Goal: Information Seeking & Learning: Learn about a topic

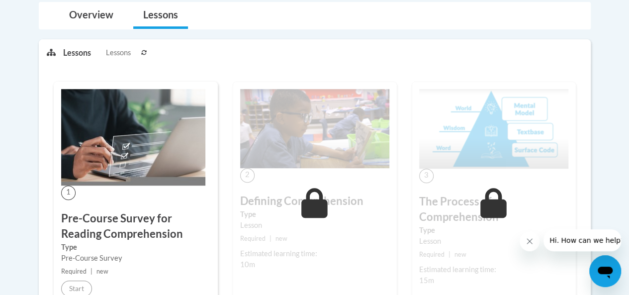
scroll to position [219, 0]
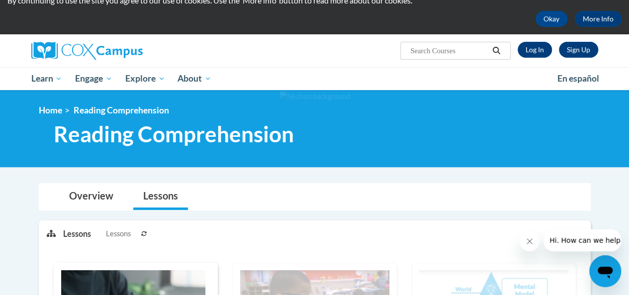
scroll to position [39, 0]
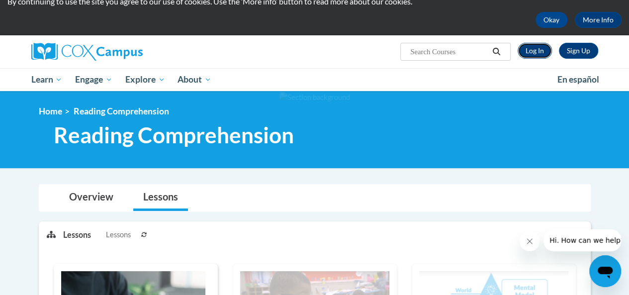
click at [533, 54] on link "Log In" at bounding box center [535, 51] width 34 height 16
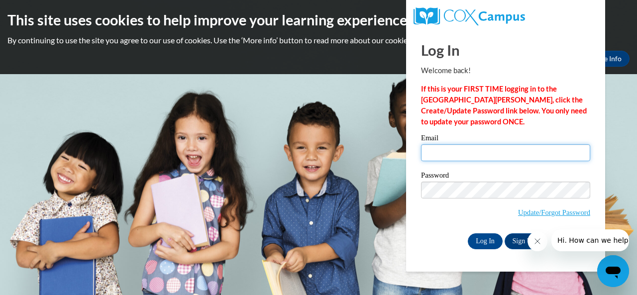
type input "emmi31909@yahoo.com"
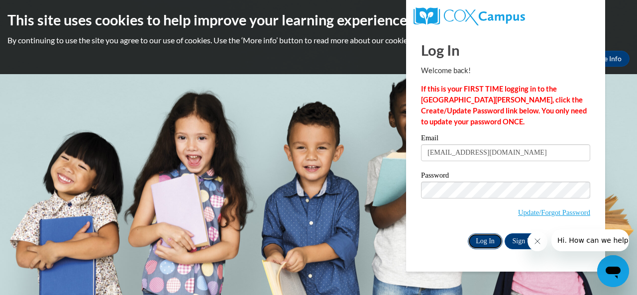
click at [486, 241] on input "Log In" at bounding box center [484, 241] width 35 height 16
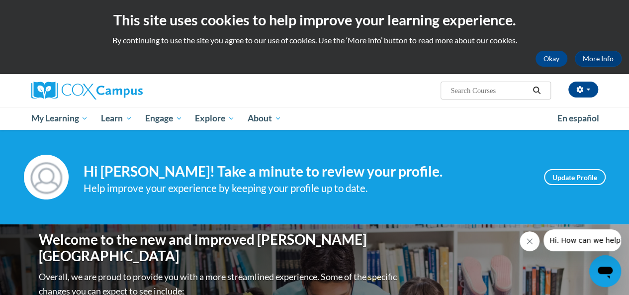
click at [469, 182] on div "Help improve your experience by keeping your profile up to date." at bounding box center [307, 188] width 446 height 16
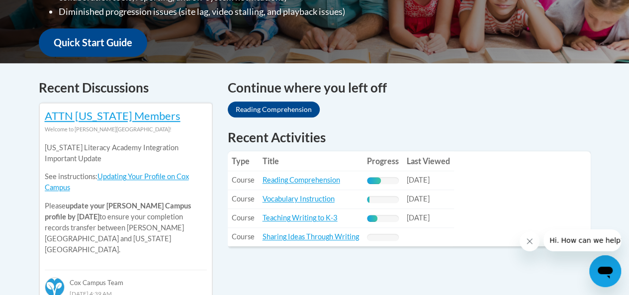
scroll to position [360, 0]
click at [315, 180] on link "Reading Comprehension" at bounding box center [302, 180] width 78 height 8
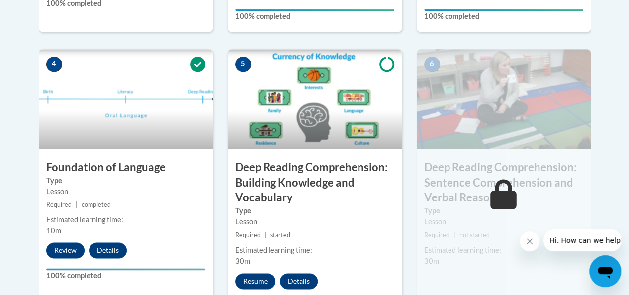
click at [61, 167] on h3 "Foundation of Language" at bounding box center [126, 167] width 174 height 15
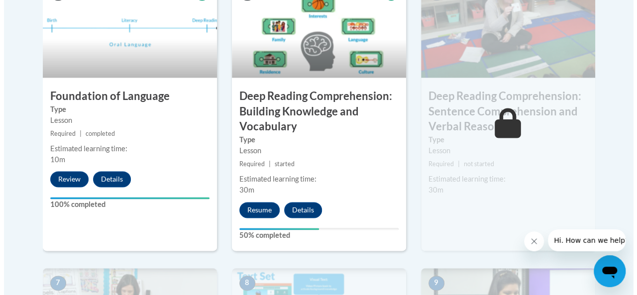
scroll to position [616, 0]
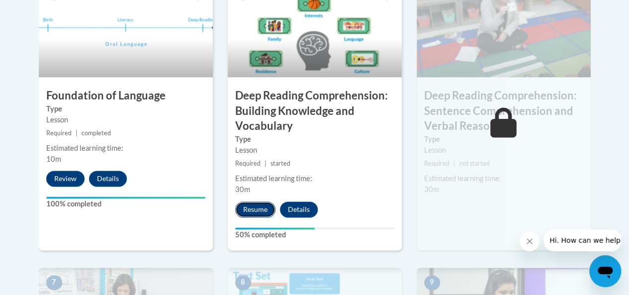
click at [249, 213] on button "Resume" at bounding box center [255, 209] width 40 height 16
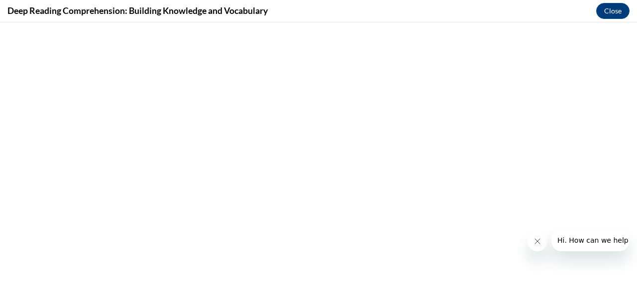
click at [538, 245] on icon "Close message from company" at bounding box center [537, 241] width 8 height 8
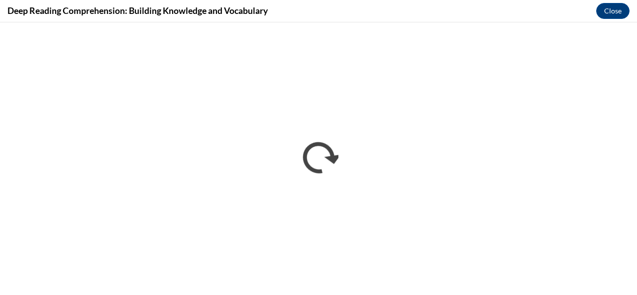
scroll to position [0, 0]
